Goal: Find specific page/section

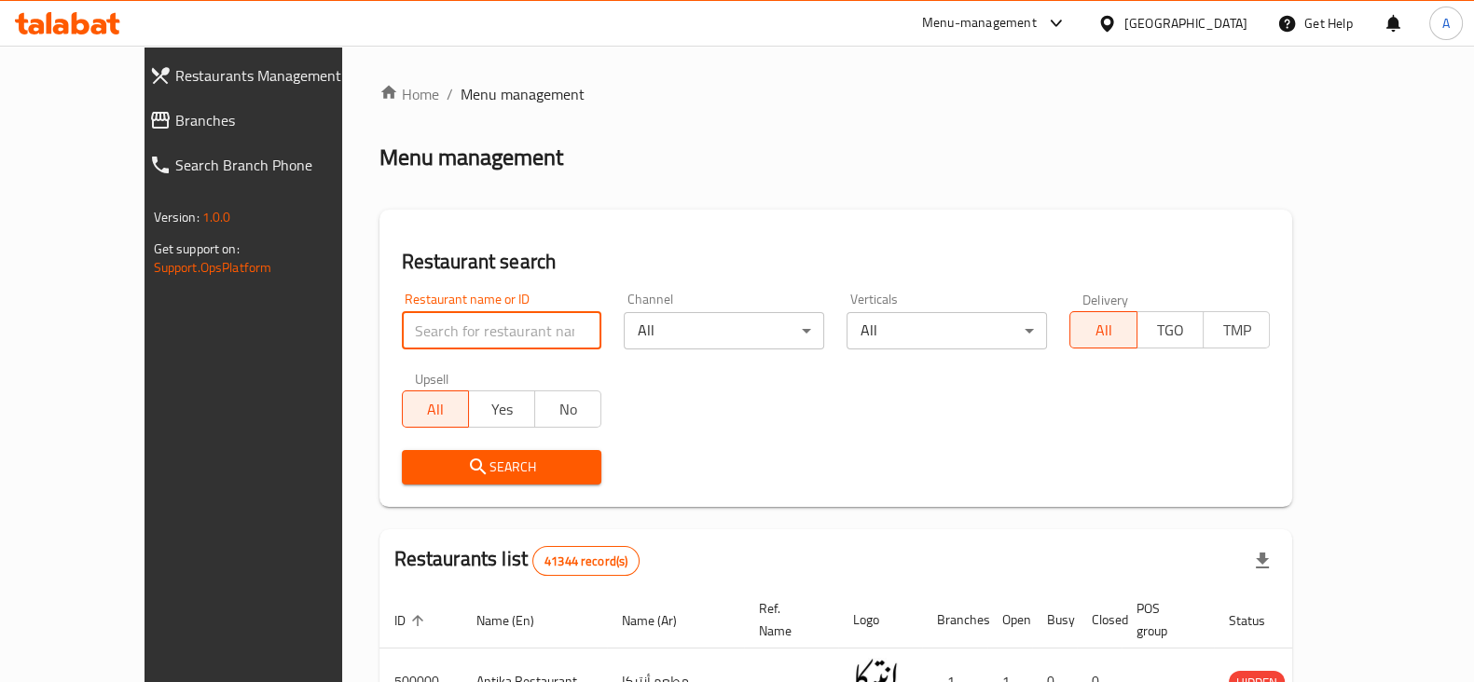
click at [478, 333] on input "search" at bounding box center [502, 330] width 200 height 37
type input "wahed chapati"
click button "Search" at bounding box center [502, 467] width 200 height 34
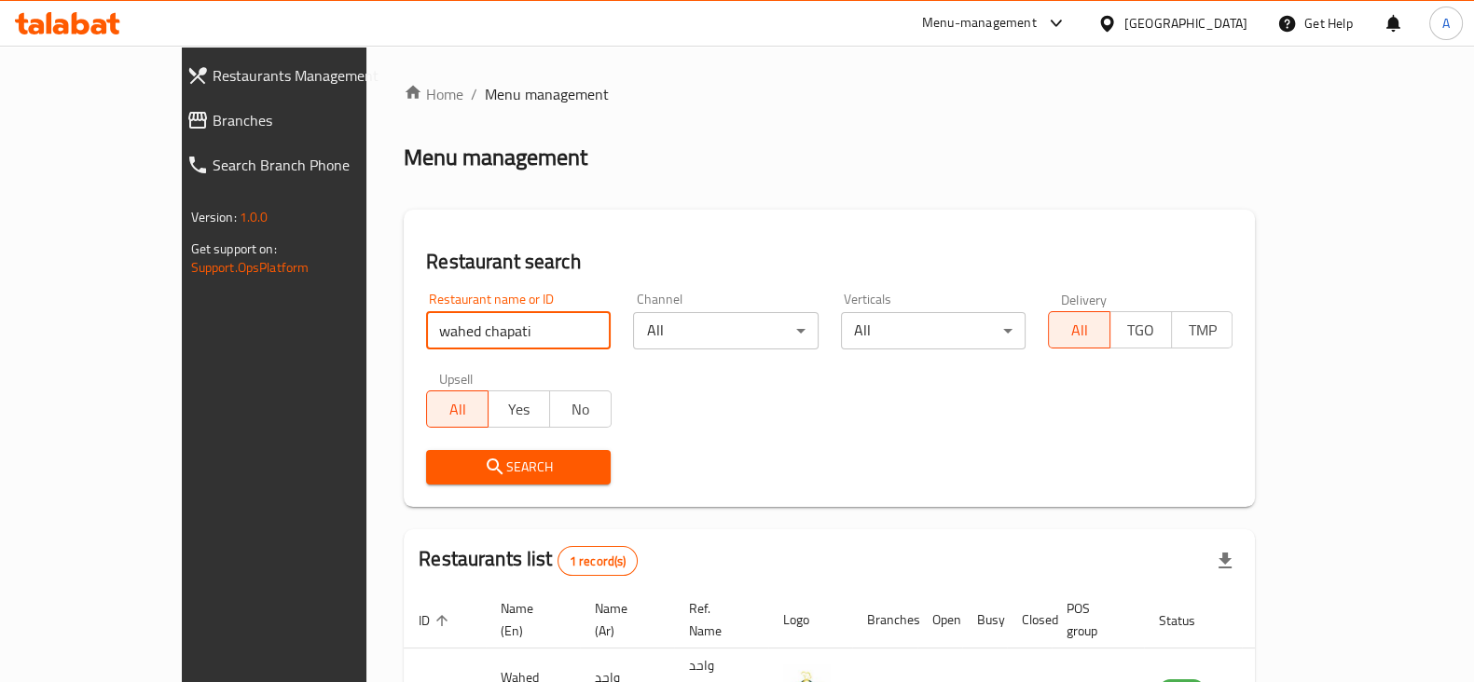
scroll to position [112, 0]
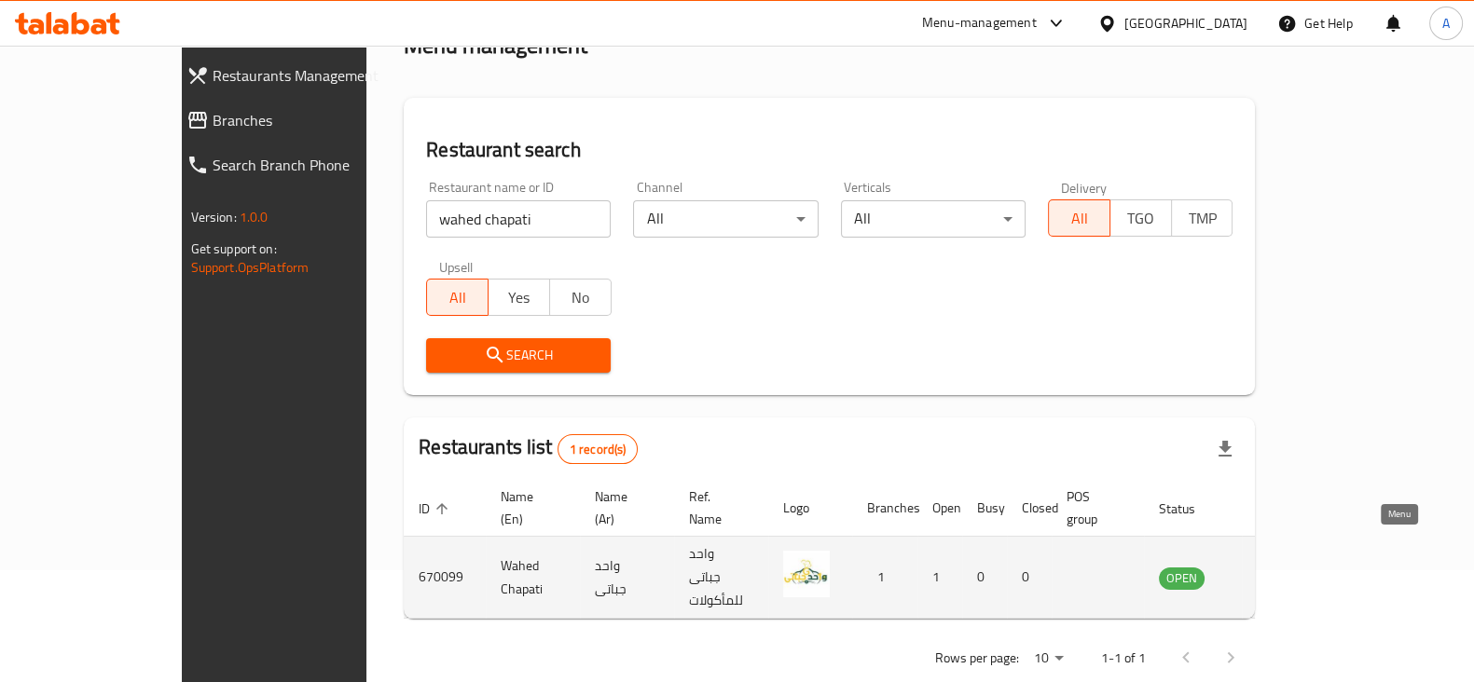
click at [1291, 567] on link "enhanced table" at bounding box center [1274, 578] width 34 height 22
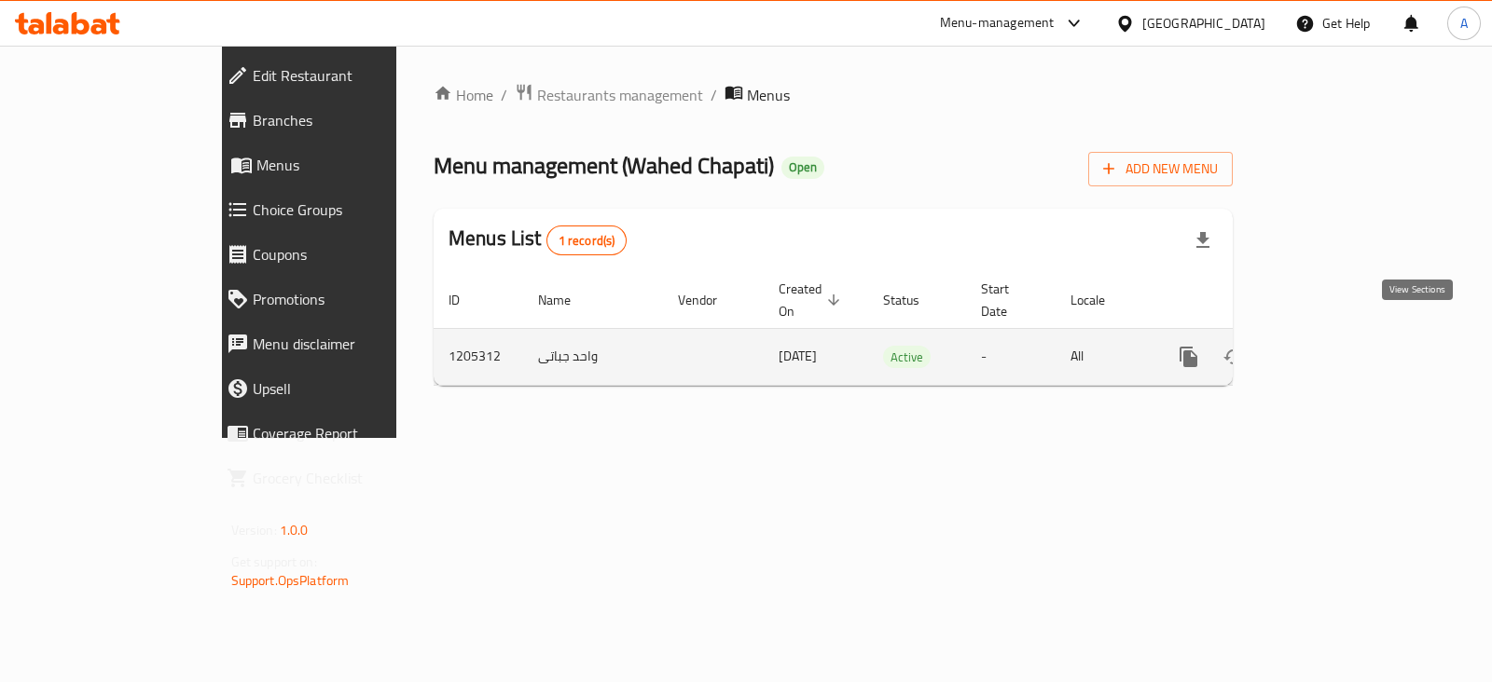
click at [1331, 349] on icon "enhanced table" at bounding box center [1322, 357] width 17 height 17
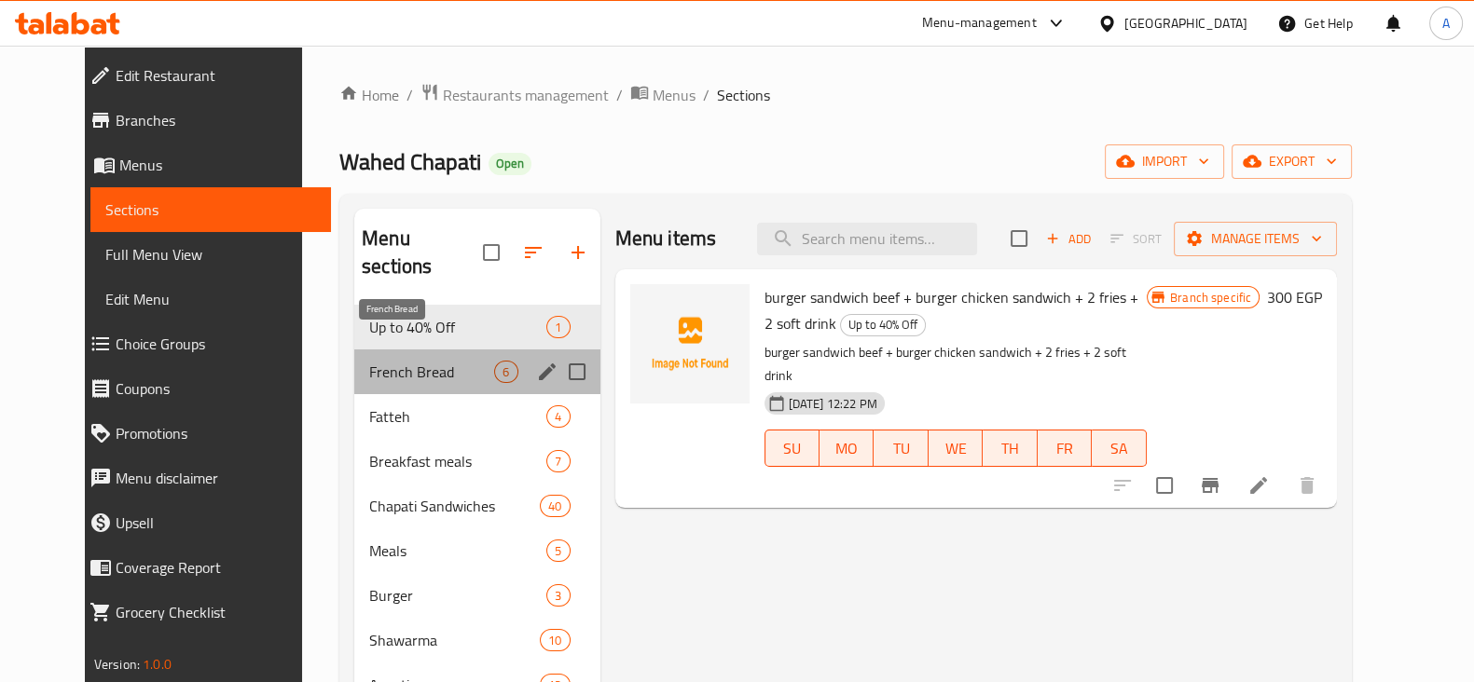
click at [420, 361] on span "French Bread" at bounding box center [431, 372] width 125 height 22
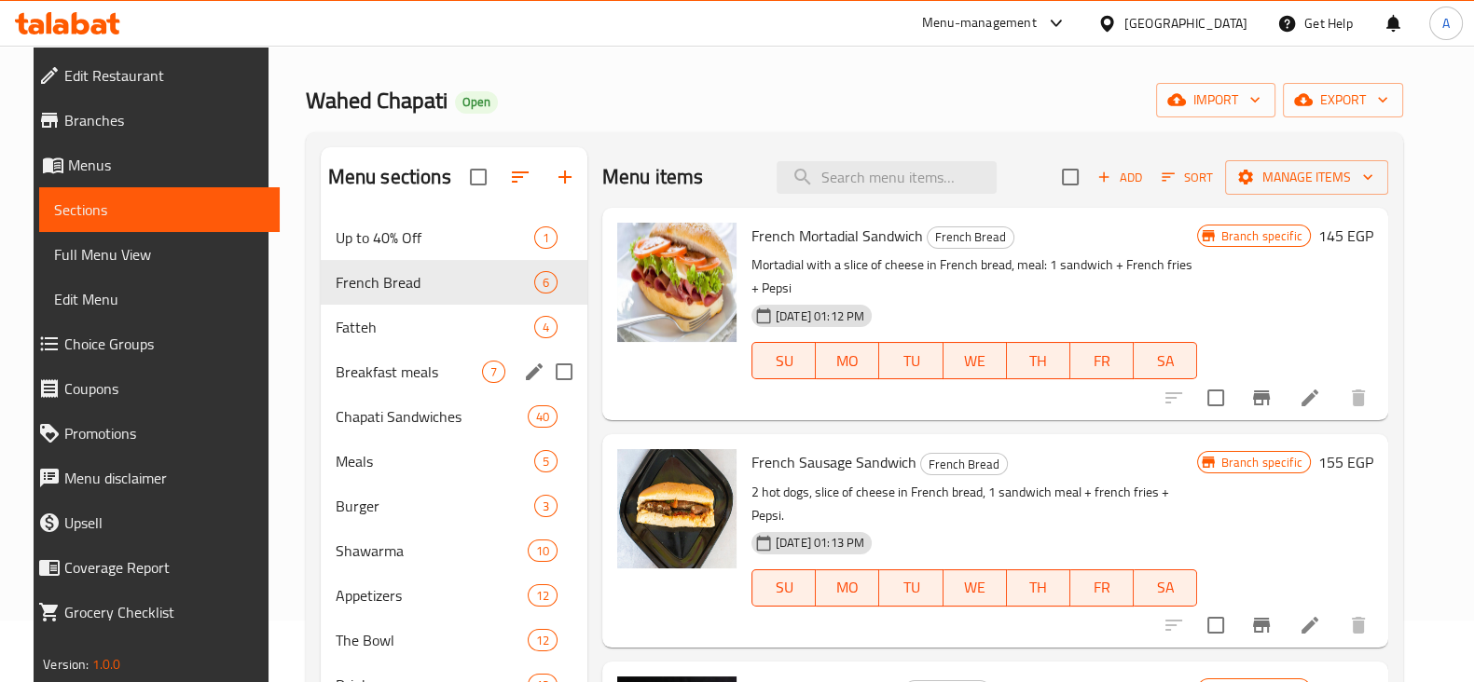
scroll to position [65, 0]
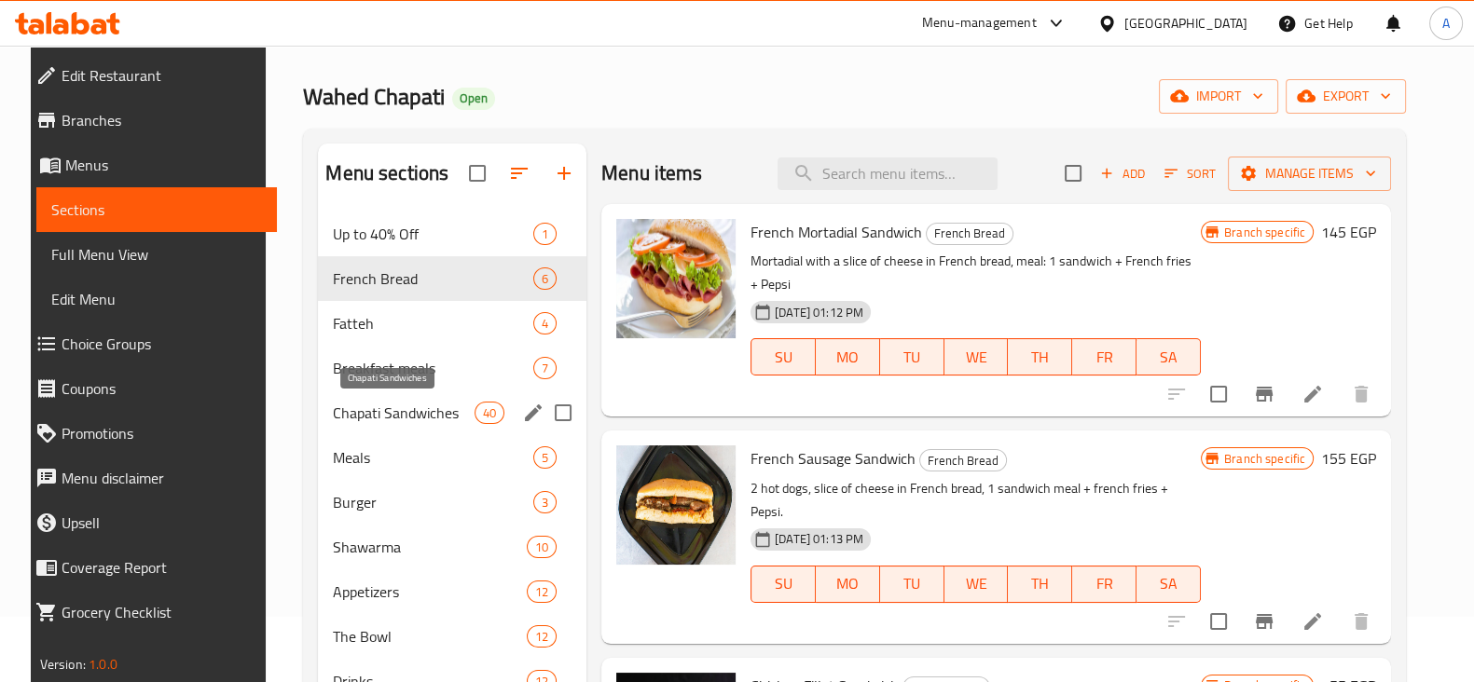
click at [386, 403] on span "Chapati Sandwiches" at bounding box center [403, 413] width 141 height 22
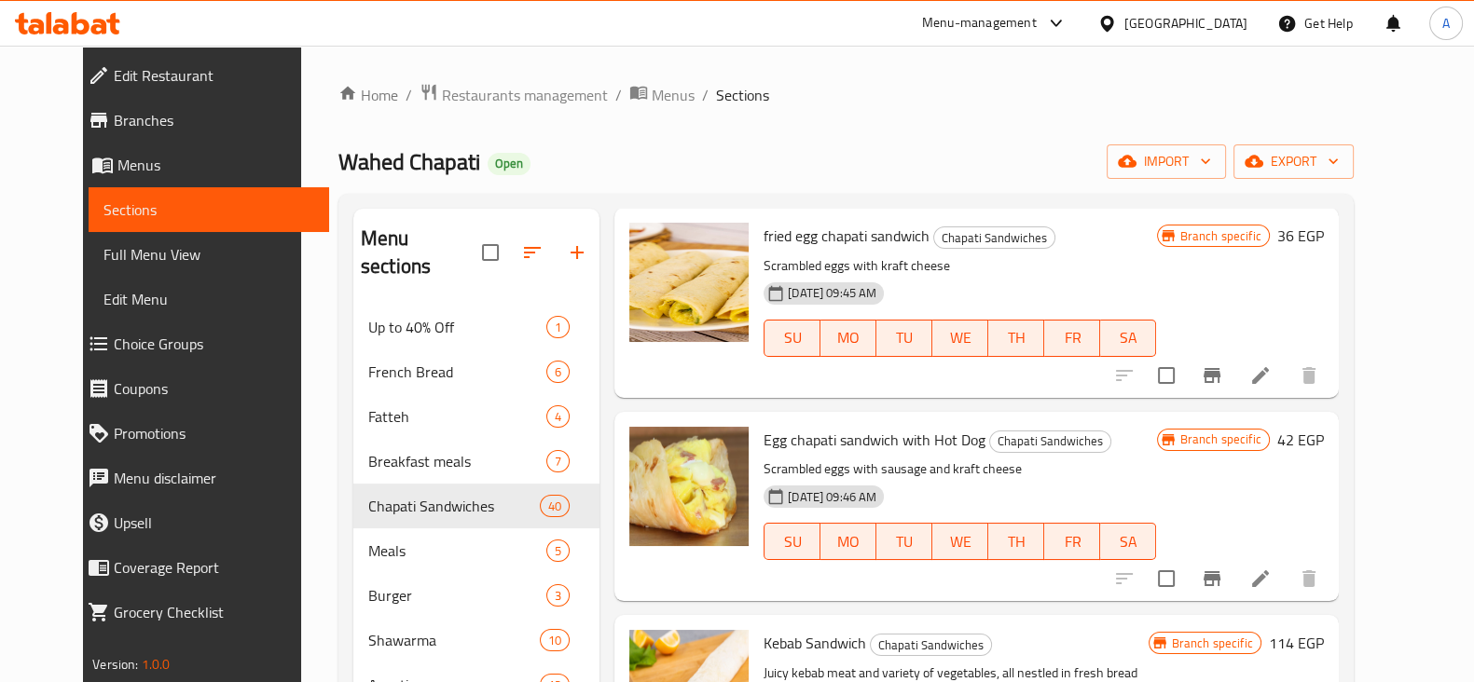
scroll to position [261, 0]
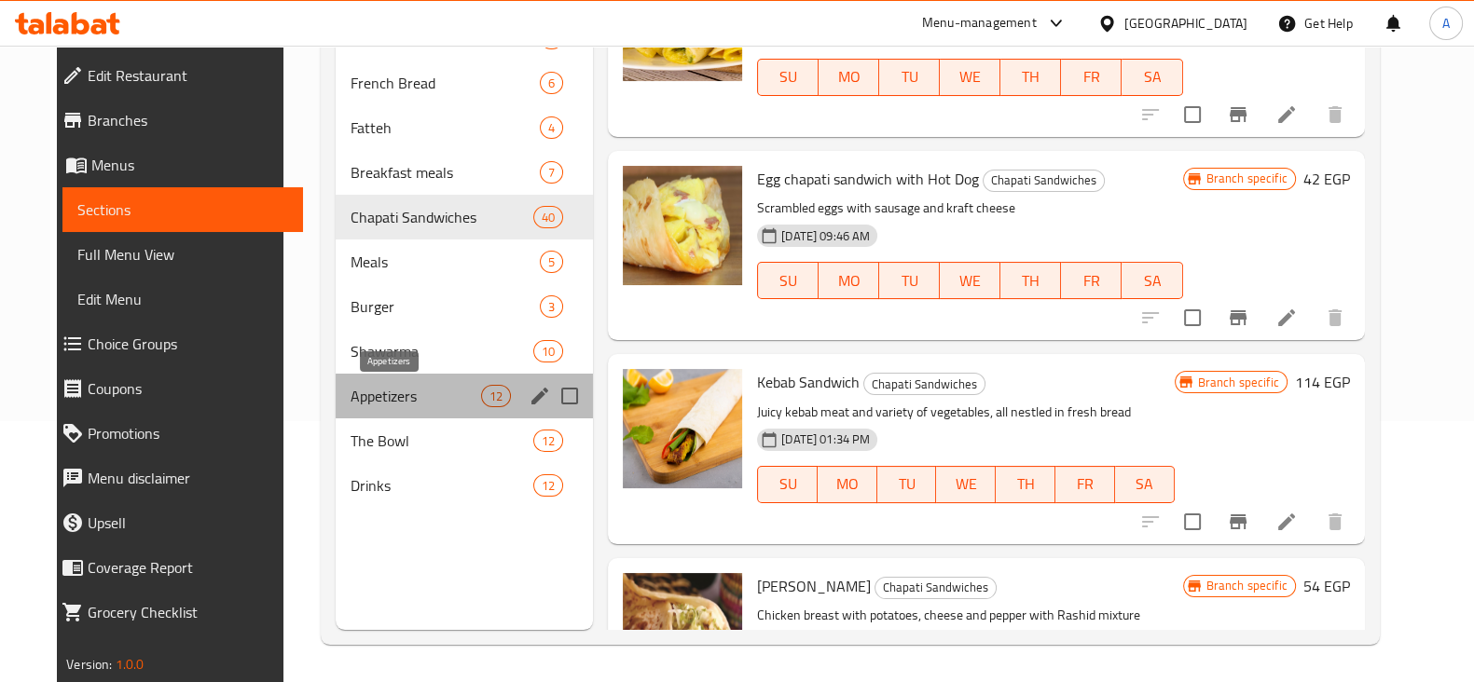
click at [390, 394] on span "Appetizers" at bounding box center [416, 396] width 131 height 22
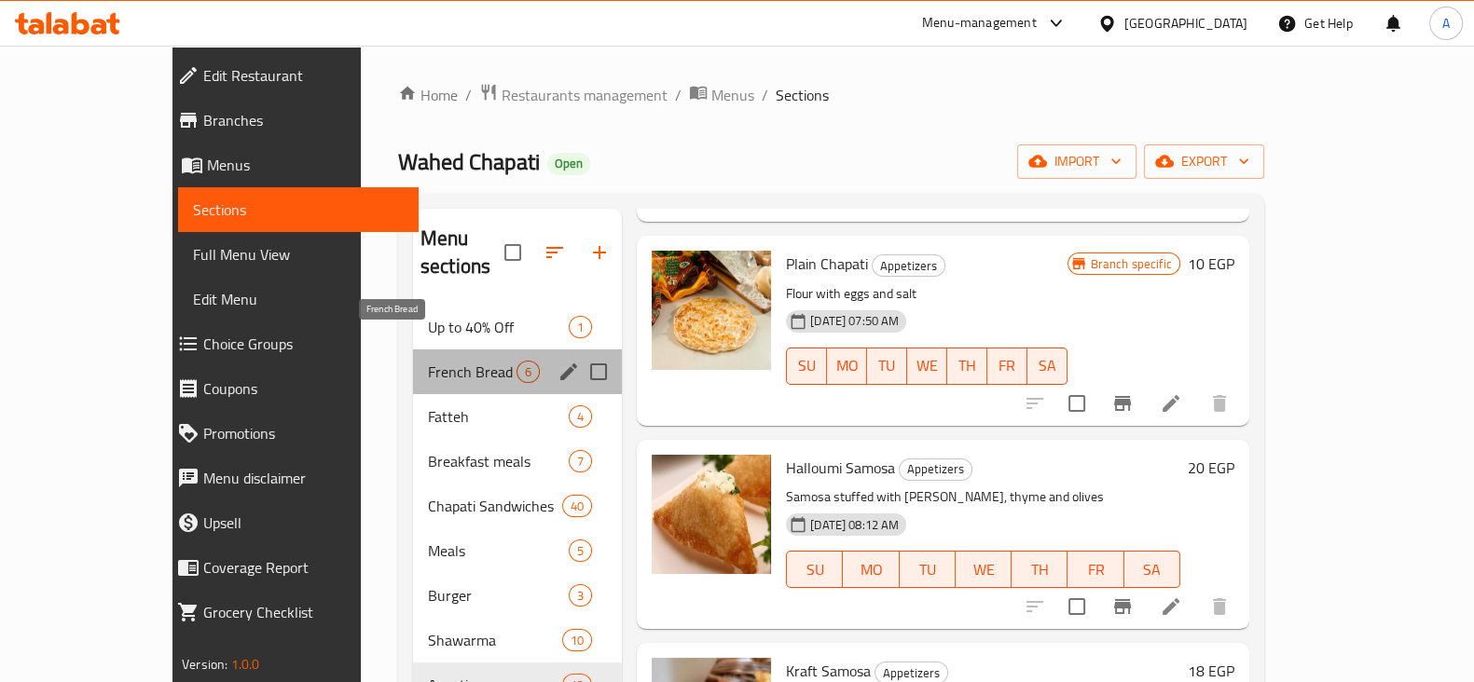
click at [428, 361] on span "French Bread" at bounding box center [472, 372] width 89 height 22
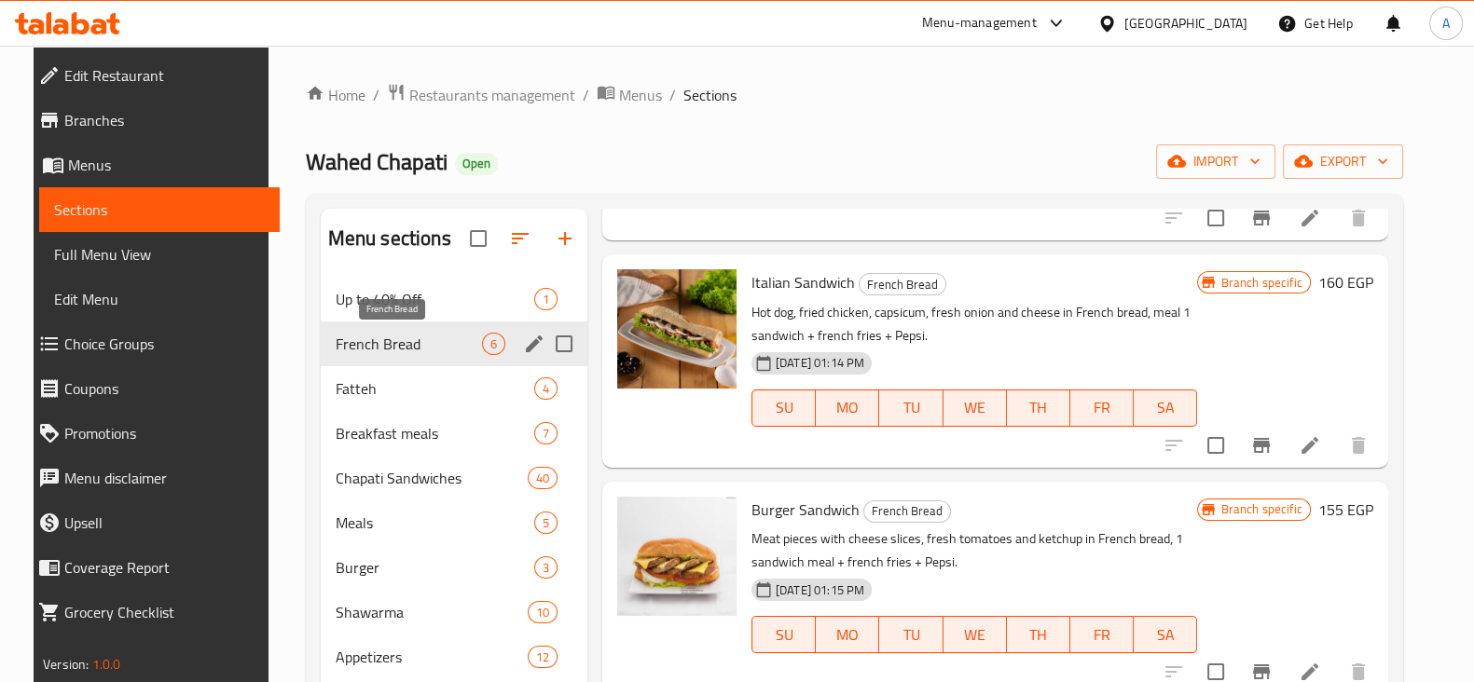
scroll to position [655, 0]
